Goal: Find specific page/section: Find specific page/section

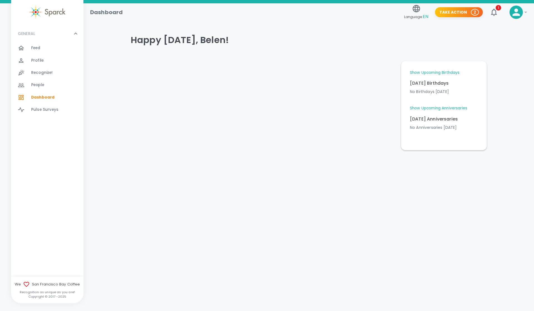
click at [43, 48] on div "Feed 0" at bounding box center [57, 48] width 52 height 8
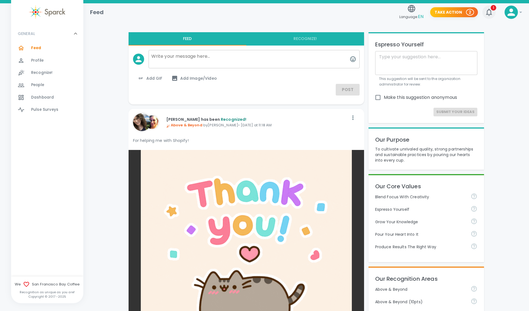
click at [492, 11] on icon "button" at bounding box center [489, 12] width 9 height 9
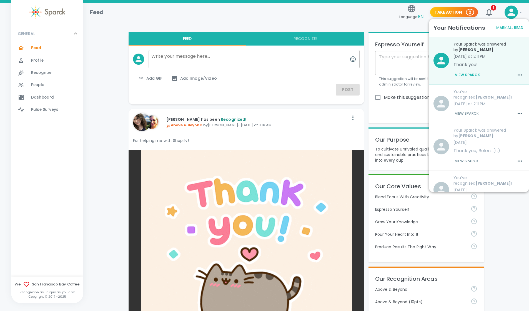
click at [469, 75] on button "View Sparck" at bounding box center [468, 74] width 28 height 9
